Goal: Check status: Check status

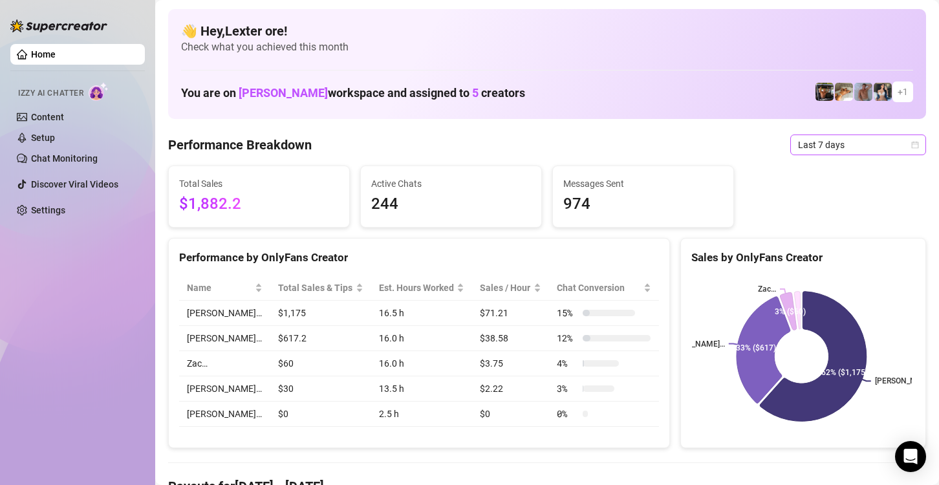
click at [911, 144] on icon "calendar" at bounding box center [915, 145] width 8 height 8
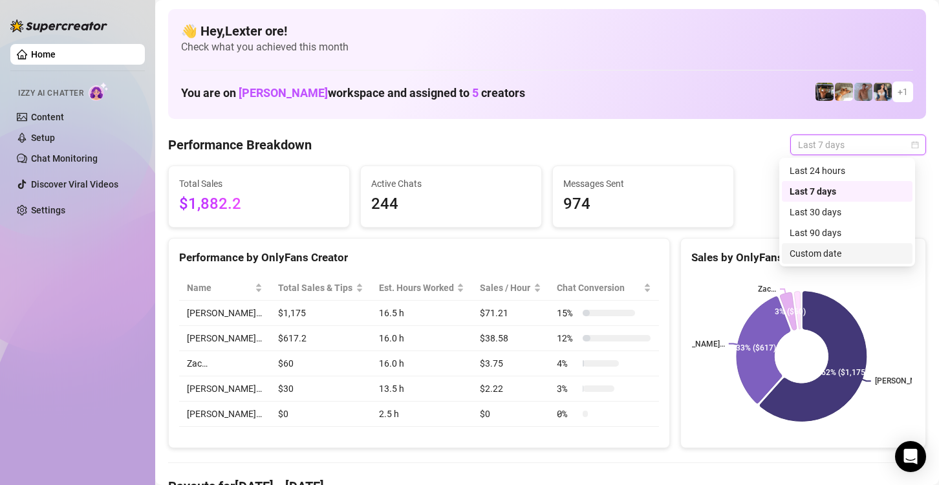
click at [831, 255] on div "Custom date" at bounding box center [846, 253] width 115 height 14
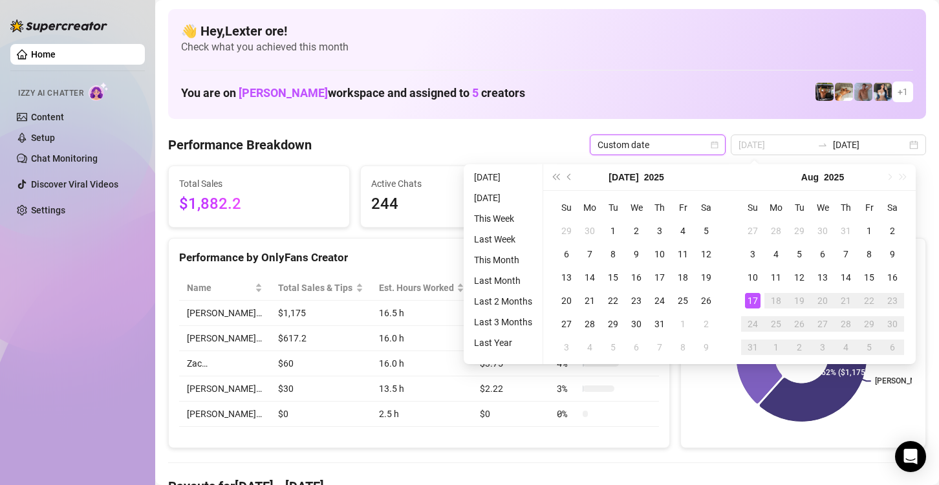
type input "[DATE]"
click at [750, 297] on div "17" at bounding box center [753, 301] width 16 height 16
type input "[DATE]"
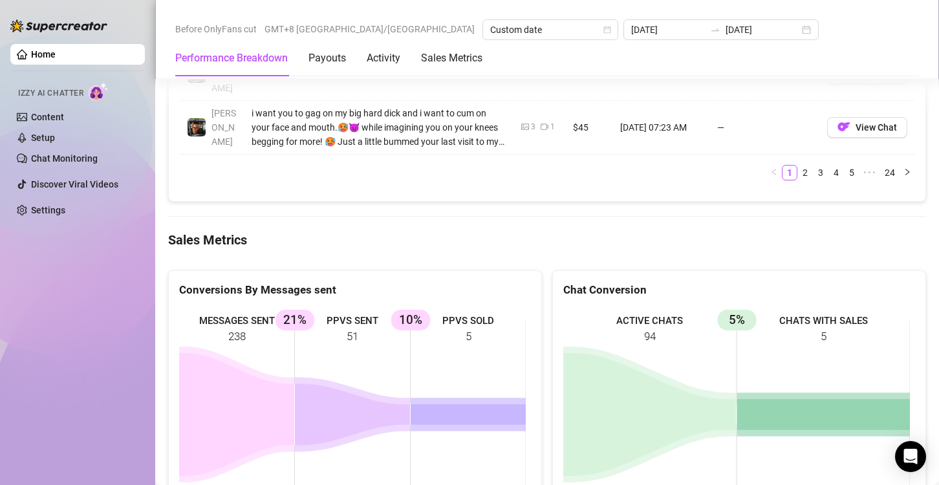
scroll to position [1681, 0]
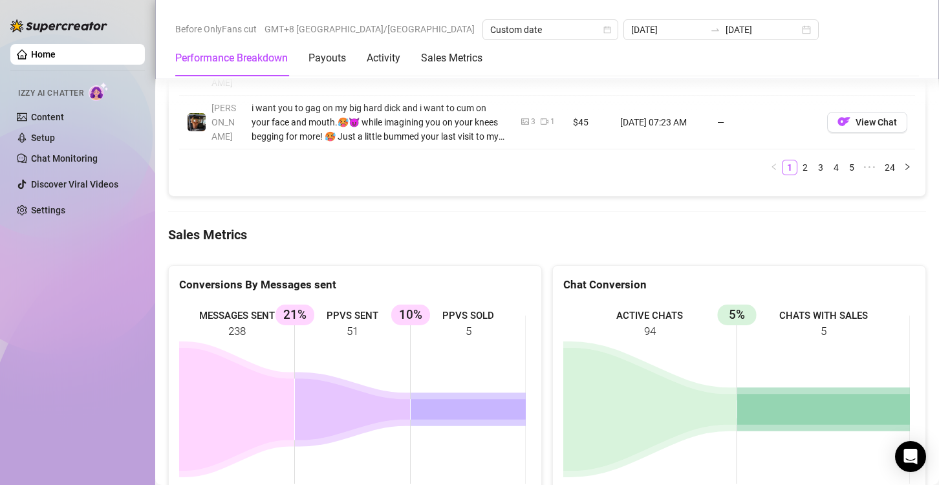
drag, startPoint x: 483, startPoint y: 246, endPoint x: 365, endPoint y: 252, distance: 118.5
click at [333, 303] on rect at bounding box center [352, 400] width 347 height 194
